Goal: Task Accomplishment & Management: Manage account settings

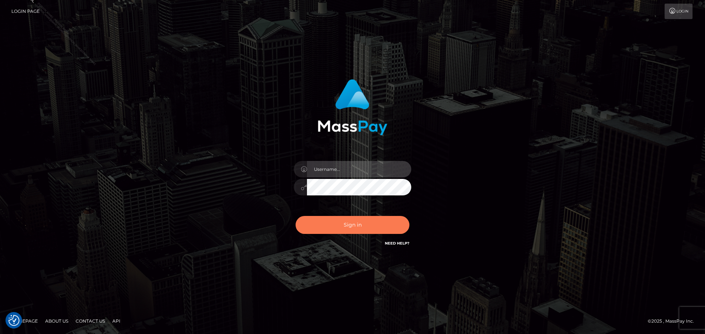
type input "Marlon.ACE"
click at [364, 227] on button "Sign in" at bounding box center [353, 225] width 114 height 18
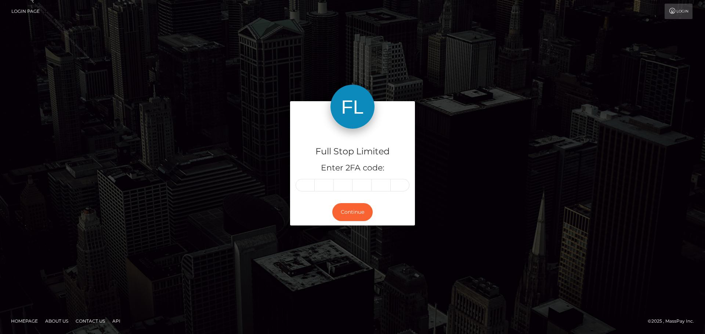
click at [299, 188] on input "text" at bounding box center [305, 185] width 19 height 12
type input "4"
type input "6"
type input "5"
type input "6"
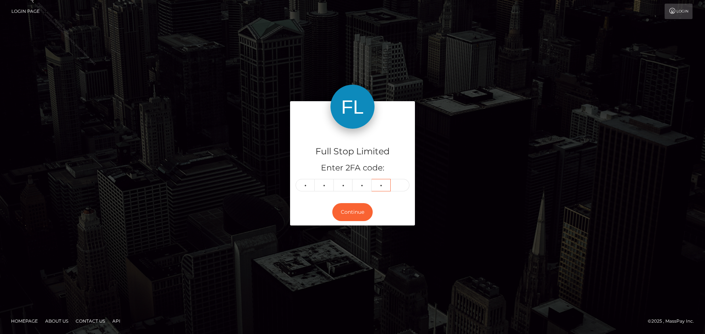
type input "5"
type input "0"
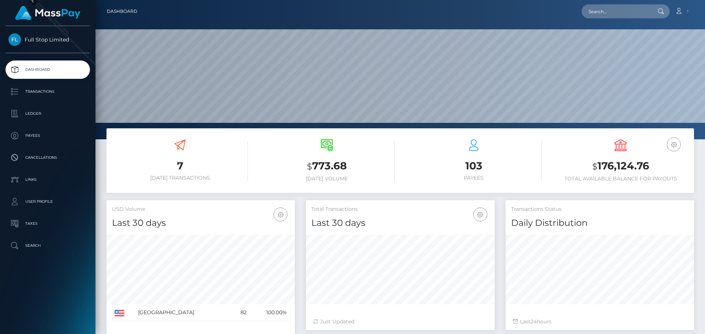
scroll to position [130, 189]
drag, startPoint x: 598, startPoint y: 166, endPoint x: 649, endPoint y: 163, distance: 51.5
click at [649, 163] on h3 "$ 176,124.76" at bounding box center [621, 166] width 136 height 15
copy h3 "176,124.76"
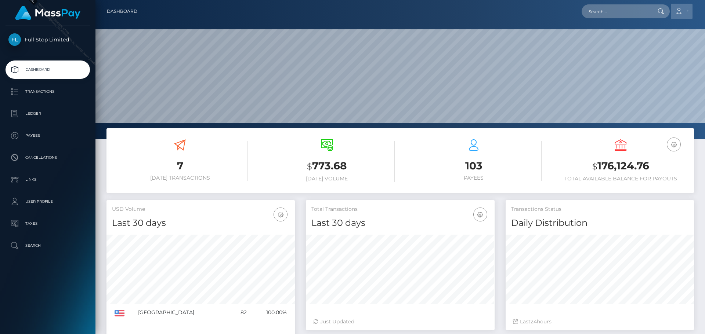
click at [686, 12] on link "Account" at bounding box center [682, 11] width 22 height 15
